Goal: Browse casually

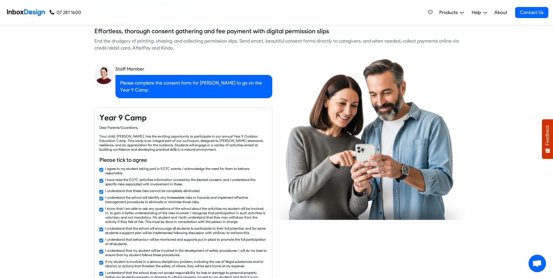
checkbox input "false"
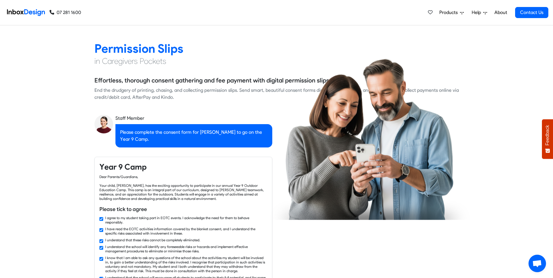
checkbox input "false"
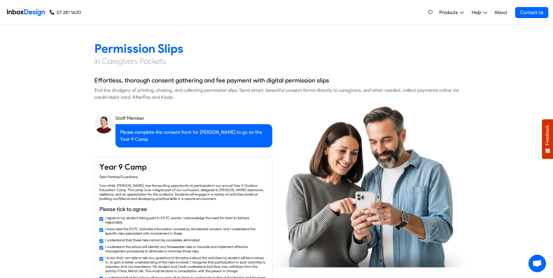
checkbox input "false"
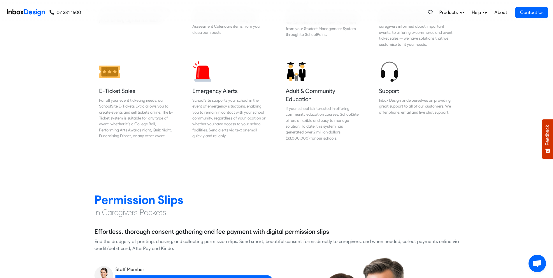
checkbox input "false"
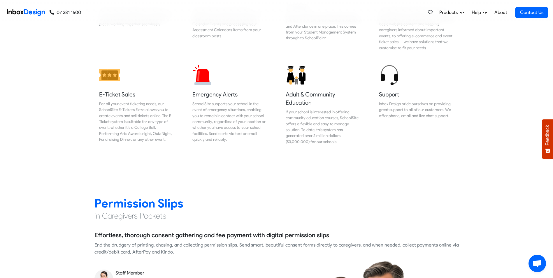
checkbox input "false"
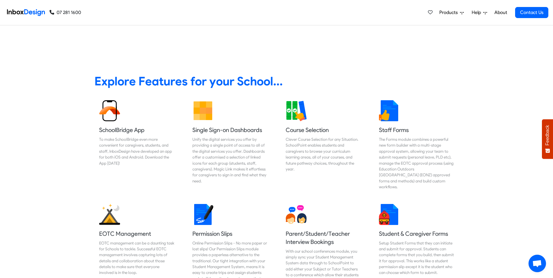
scroll to position [233, 0]
